Goal: Find specific page/section: Find specific page/section

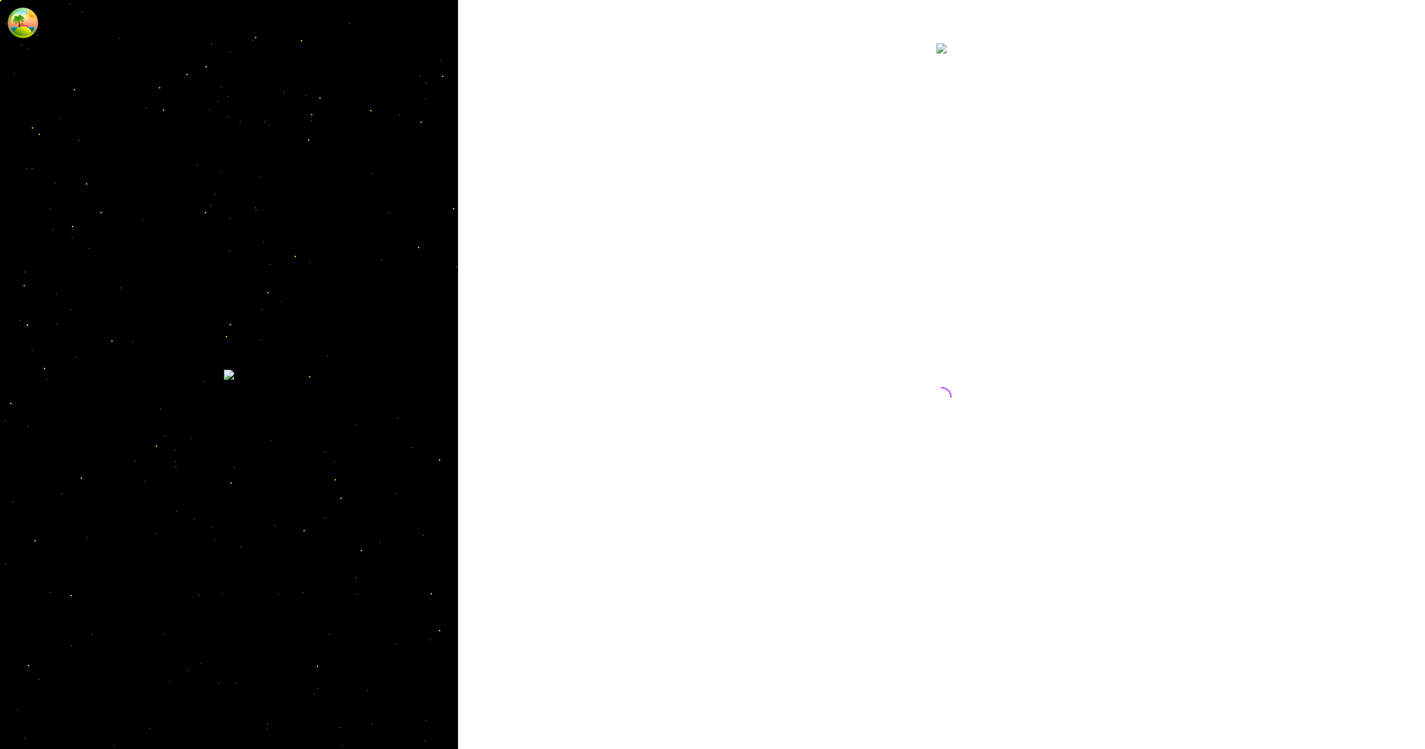
click at [743, 104] on div at bounding box center [941, 374] width 967 height 749
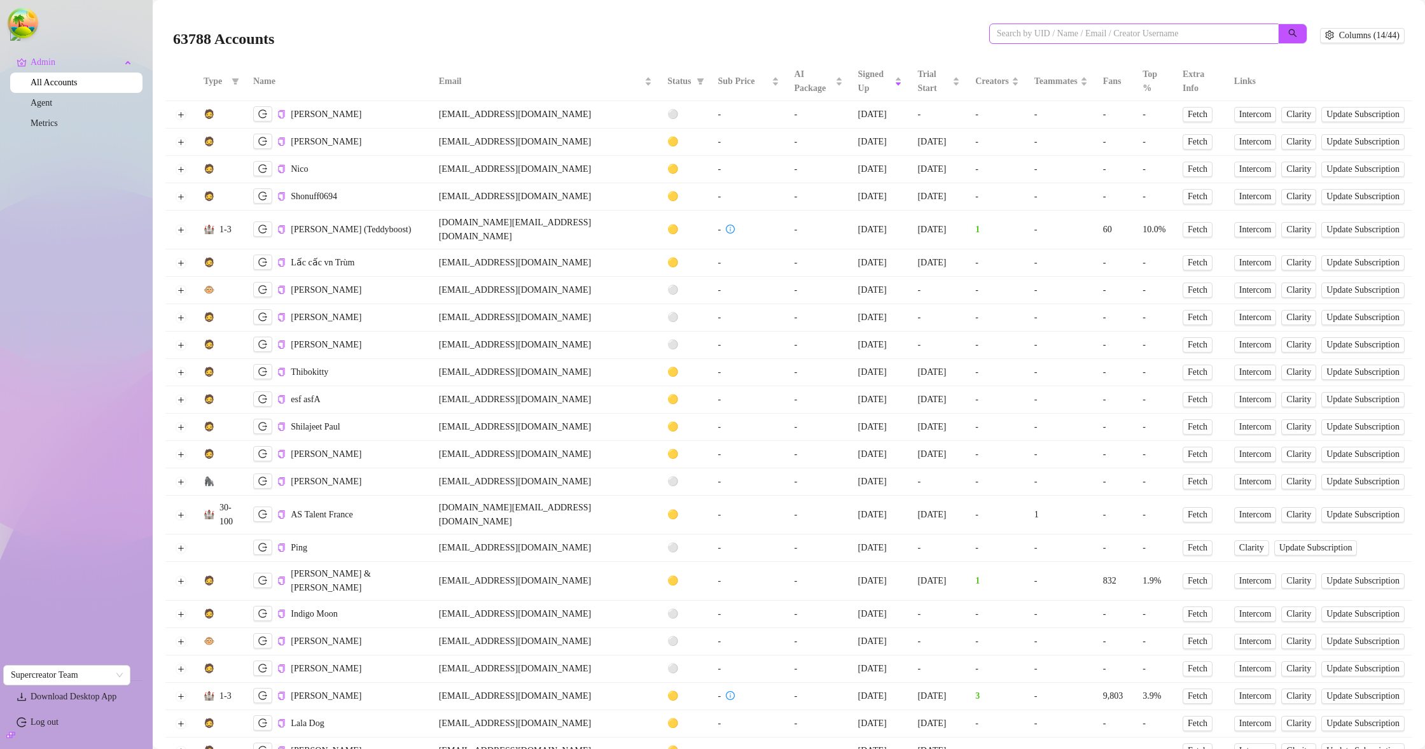
scroll to position [3, 0]
click at [1065, 38] on span at bounding box center [1133, 30] width 289 height 20
click at [1072, 31] on input "search" at bounding box center [1129, 31] width 264 height 14
paste input "[EMAIL_ADDRESS][DOMAIN_NAME]"
type input "[EMAIL_ADDRESS][DOMAIN_NAME]"
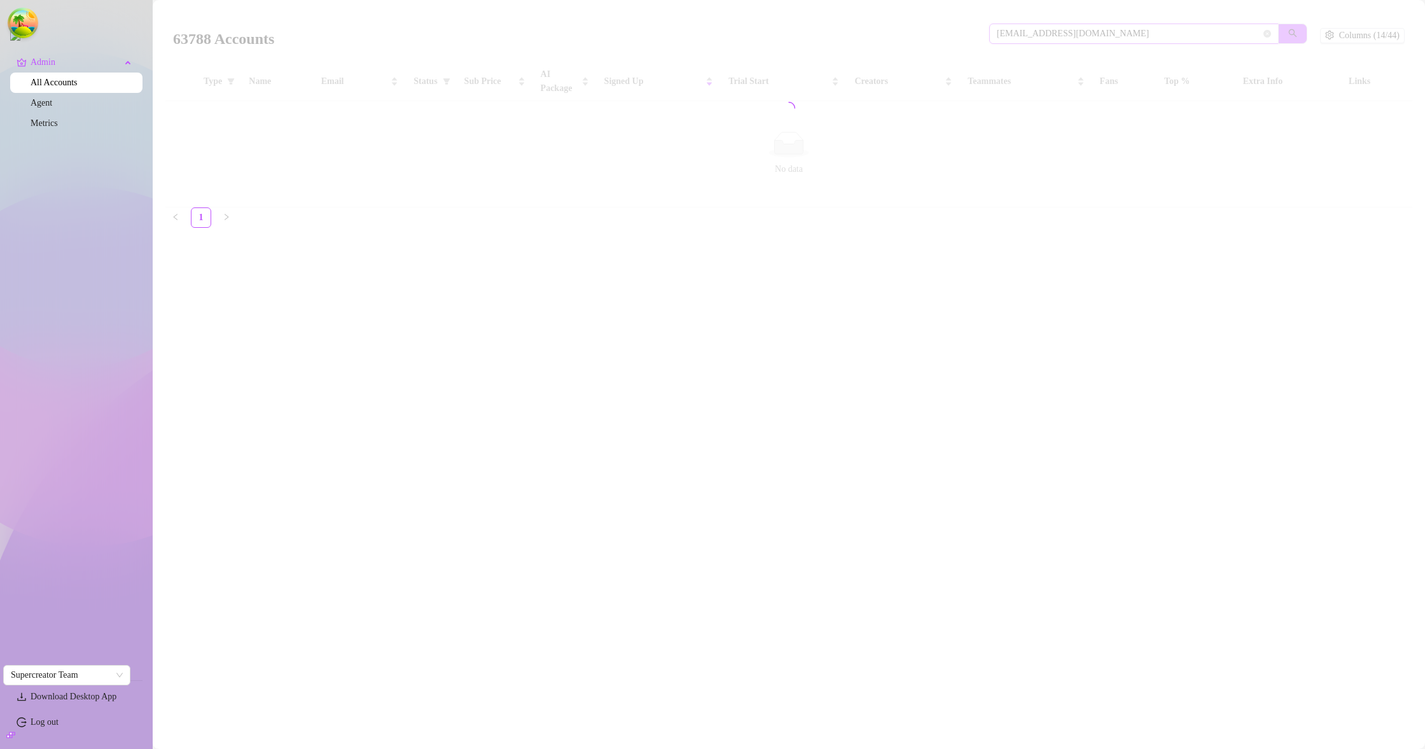
scroll to position [0, 0]
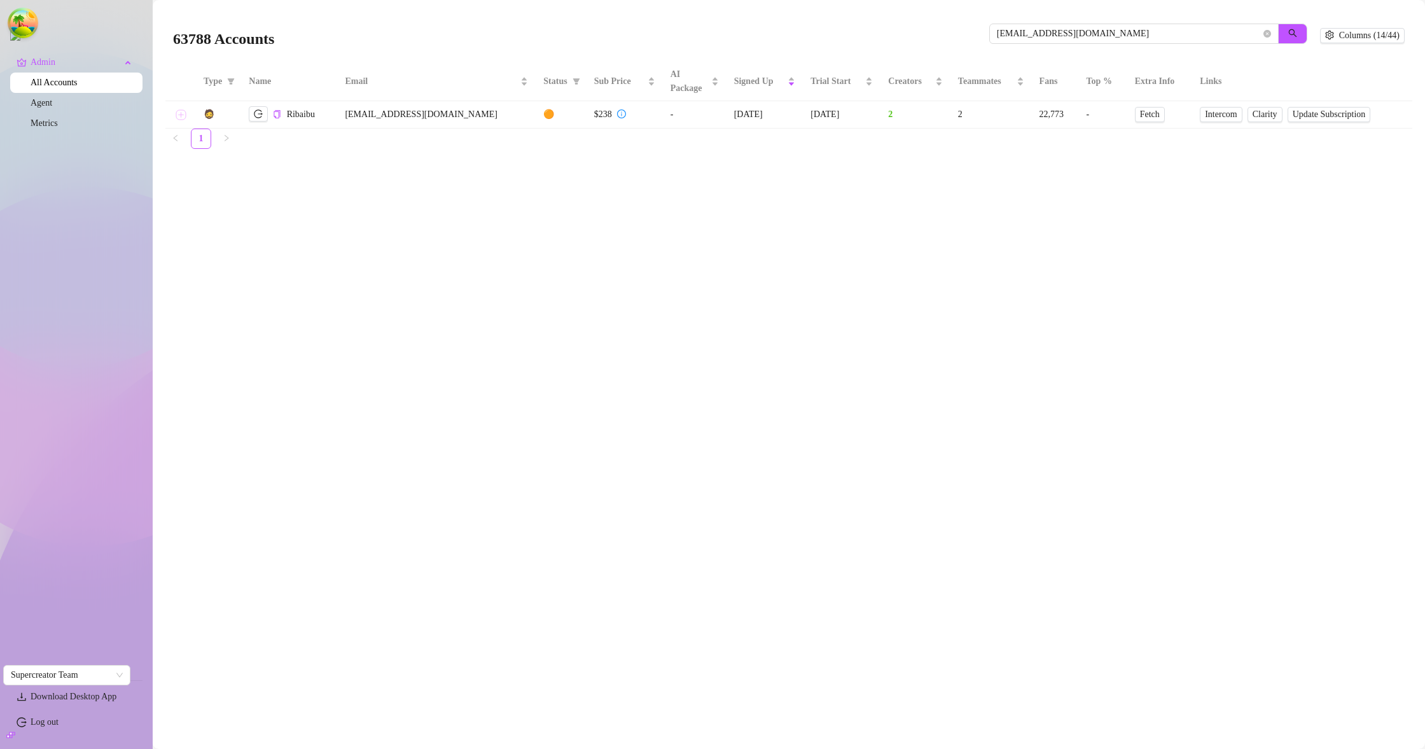
click at [177, 113] on button "Expand row" at bounding box center [181, 114] width 10 height 10
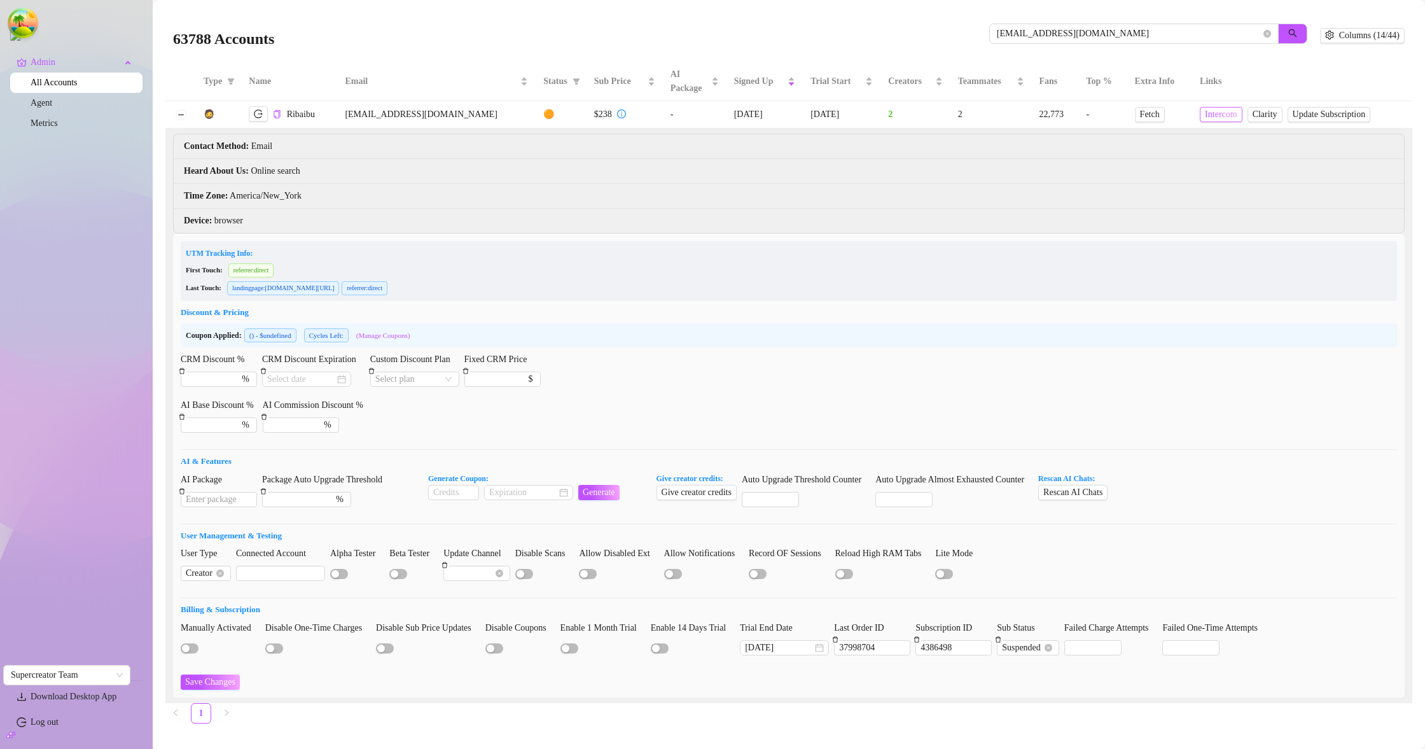
click at [1205, 116] on span "Intercom" at bounding box center [1221, 114] width 32 height 14
click at [1252, 111] on span "Clarity" at bounding box center [1264, 114] width 25 height 14
click at [1049, 30] on input "[EMAIL_ADDRESS][DOMAIN_NAME]" at bounding box center [1129, 34] width 264 height 14
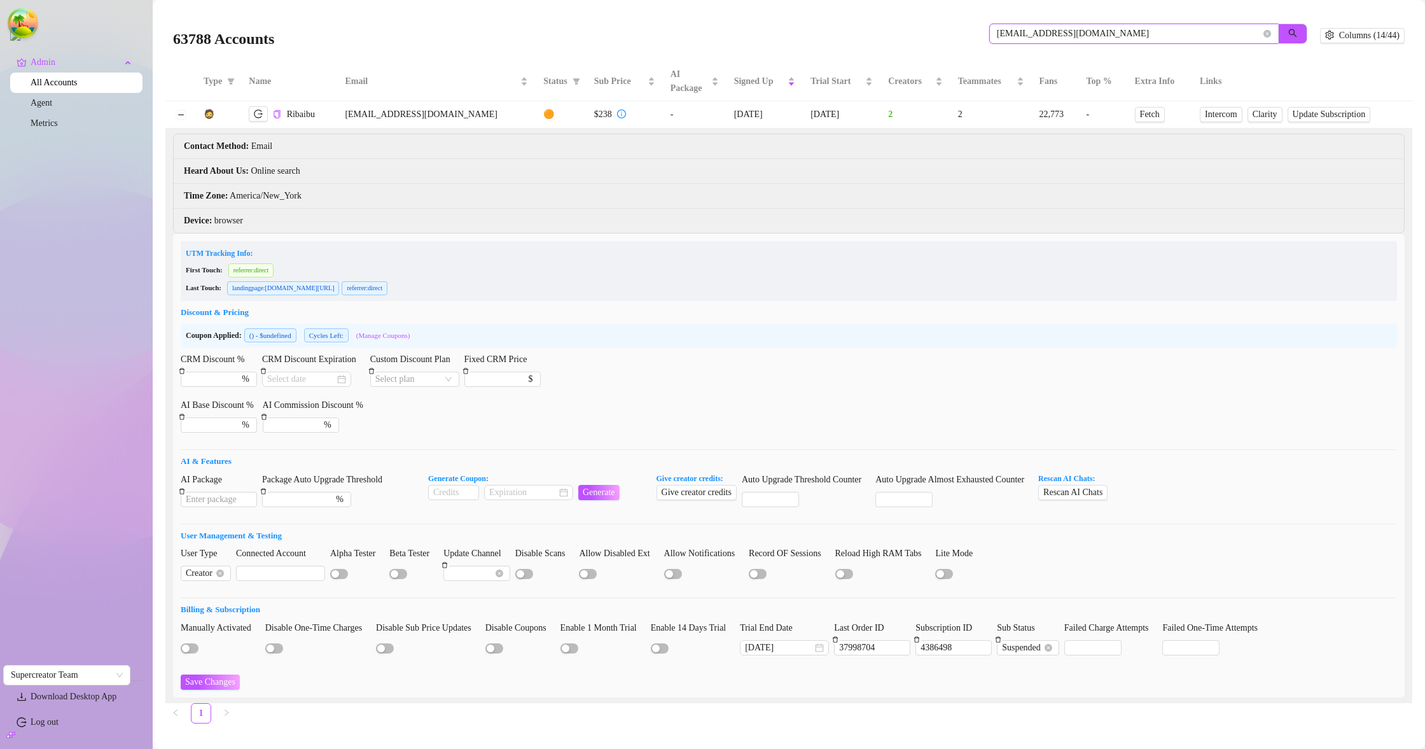
click at [1049, 31] on input "[EMAIL_ADDRESS][DOMAIN_NAME]" at bounding box center [1129, 34] width 264 height 14
